Goal: Check status: Check status

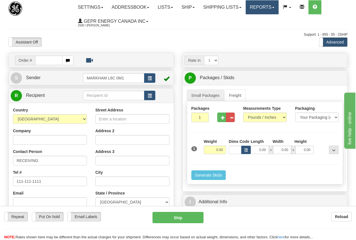
click at [270, 8] on link "Reports" at bounding box center [261, 7] width 33 height 14
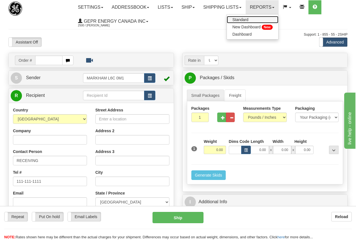
click at [248, 19] on span "Standard" at bounding box center [240, 19] width 16 height 4
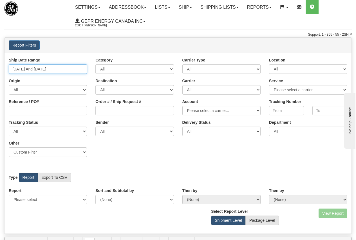
click at [33, 67] on input "[DATE] And [DATE]" at bounding box center [48, 69] width 78 height 10
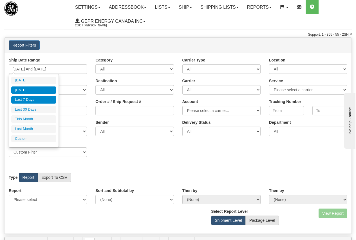
click at [32, 89] on li "[DATE]" at bounding box center [33, 91] width 45 height 8
type input "[DATE] And [DATE]"
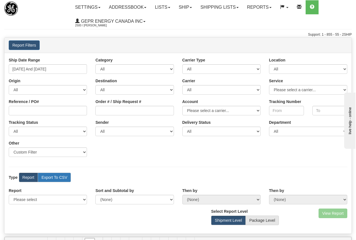
click at [50, 177] on label "Export To CSV" at bounding box center [54, 178] width 33 height 10
radio input "true"
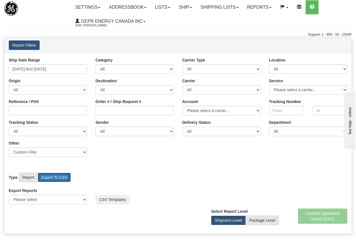
scroll to position [28, 0]
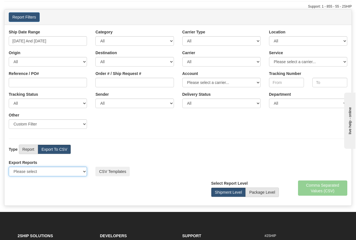
click at [38, 172] on select "Please select US Imports Section 321 US Imports Section 321 V2 US Imports Secti…" at bounding box center [48, 172] width 78 height 10
select select "211"
click at [9, 167] on select "Please select US Imports Section 321 US Imports Section 321 V2 US Imports Secti…" at bounding box center [48, 172] width 78 height 10
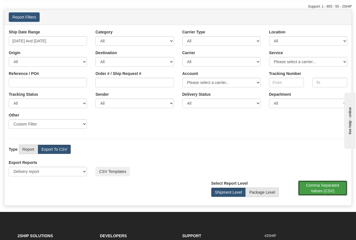
click at [321, 190] on button "Comma Separated Values (CSV)" at bounding box center [322, 188] width 49 height 15
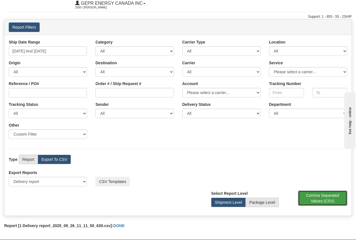
scroll to position [0, 0]
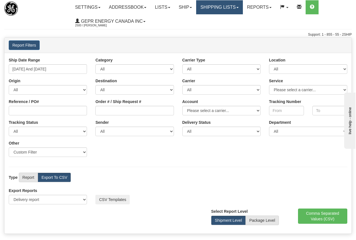
click at [219, 5] on link "Shipping lists" at bounding box center [219, 7] width 46 height 14
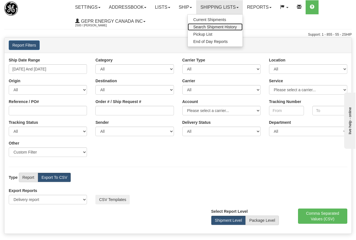
click at [216, 25] on span "Search Shipment History" at bounding box center [215, 27] width 44 height 4
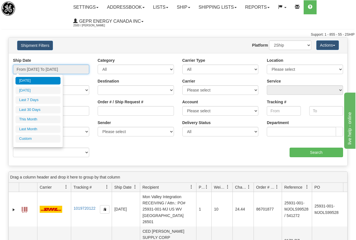
click at [59, 69] on input "From 09/25/2025 To 09/26/2025" at bounding box center [51, 70] width 76 height 10
click at [36, 89] on li "[DATE]" at bounding box center [37, 91] width 45 height 8
type input "From 09/25/2025 To 09/25/2025"
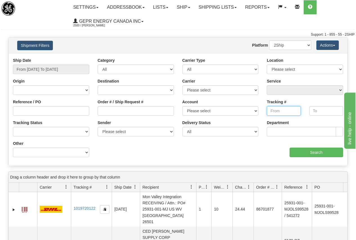
click at [274, 111] on input "Tracking #" at bounding box center [283, 111] width 34 height 10
paste input "3.93607E+11"
type input "3"
click at [284, 110] on input "Tracking #" at bounding box center [283, 111] width 34 height 10
paste input "393607308429"
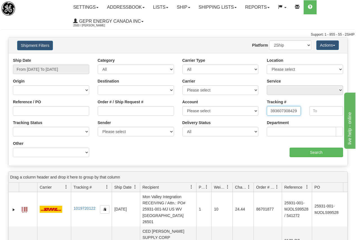
type input "393607308429"
click at [314, 151] on input "Search" at bounding box center [316, 153] width 54 height 10
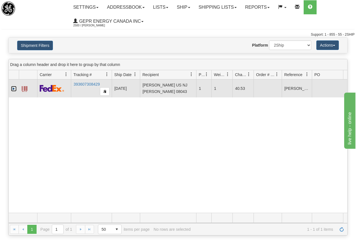
click at [14, 89] on link "Expand" at bounding box center [14, 89] width 6 height 6
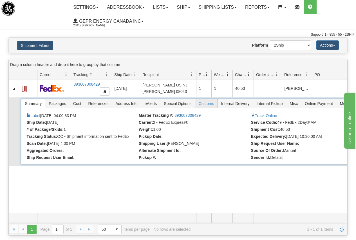
click at [211, 103] on span "Customs" at bounding box center [206, 103] width 22 height 9
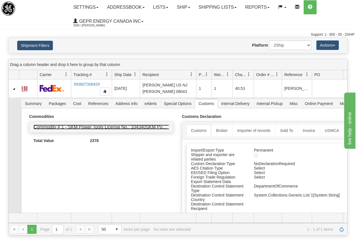
click at [120, 126] on link "Commodity # 1 - SKM Power Tools License No.: 104340SKM Power Tools License No.:…" at bounding box center [128, 127] width 190 height 5
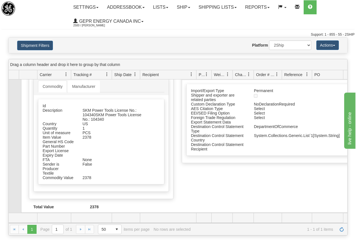
scroll to position [65, 0]
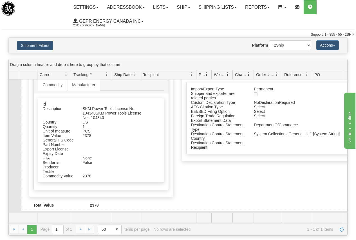
click at [94, 108] on div "SKM Power Tools License No.: 104340SKM Power Tools License No.: 104340" at bounding box center [113, 113] width 71 height 13
copy div "104340SKM"
